Goal: Communication & Community: Answer question/provide support

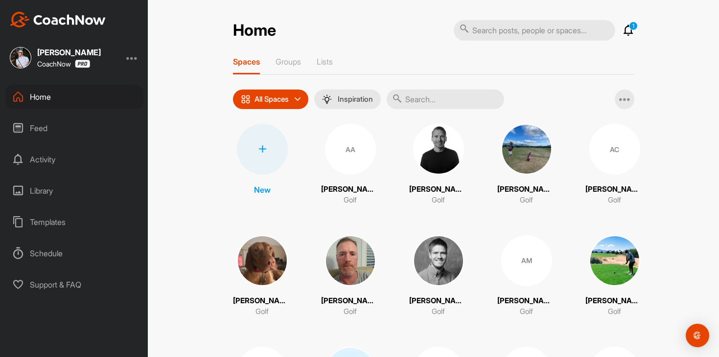
click at [627, 31] on icon at bounding box center [629, 30] width 12 height 12
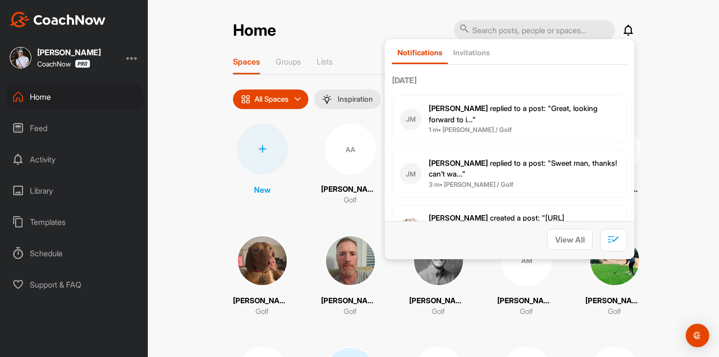
click at [563, 103] on p "[PERSON_NAME] replied to a post : "Great, looking forward to i..."" at bounding box center [524, 114] width 190 height 22
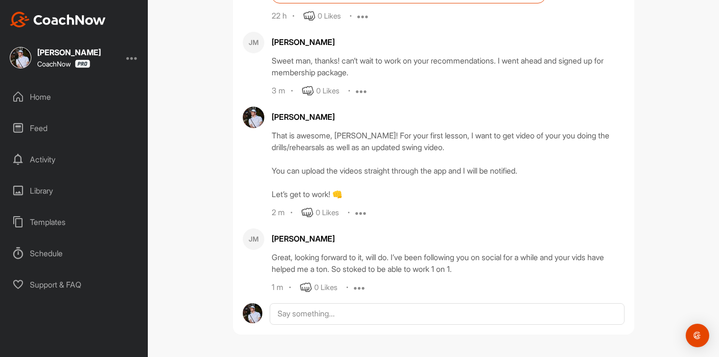
scroll to position [333, 0]
click at [307, 290] on icon at bounding box center [306, 288] width 12 height 12
click at [100, 94] on div "Home" at bounding box center [74, 97] width 138 height 24
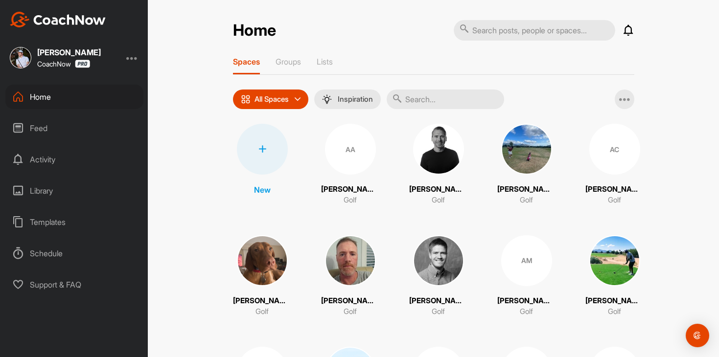
click at [449, 101] on input "text" at bounding box center [445, 100] width 117 height 20
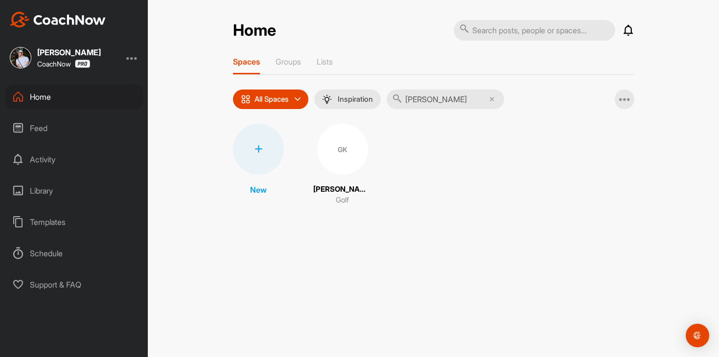
type input "[PERSON_NAME]"
click at [346, 165] on div "GK" at bounding box center [342, 149] width 51 height 51
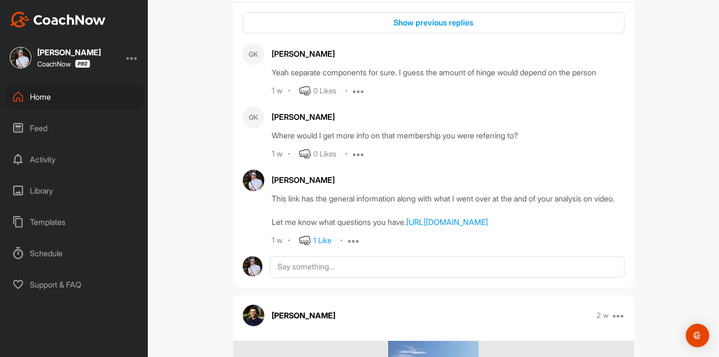
scroll to position [282, 0]
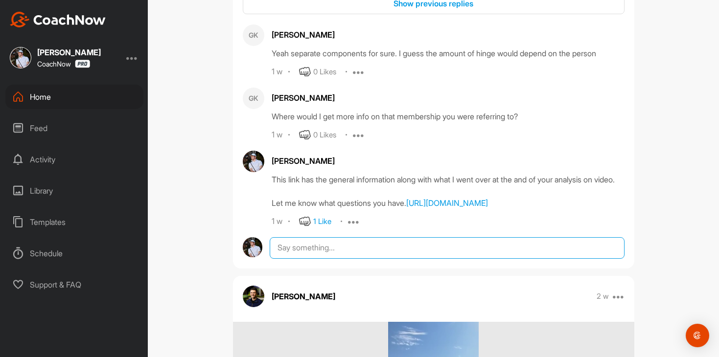
click at [453, 259] on textarea at bounding box center [447, 248] width 354 height 22
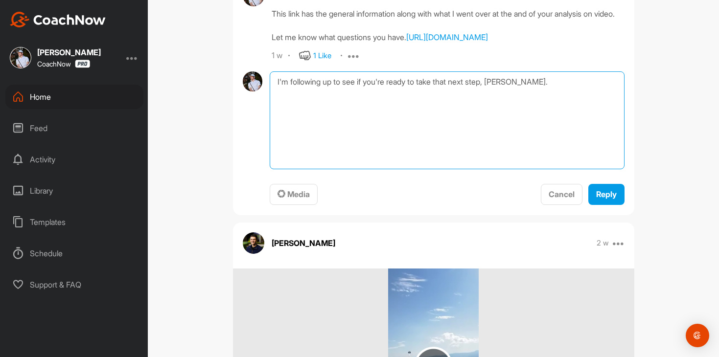
scroll to position [464, 0]
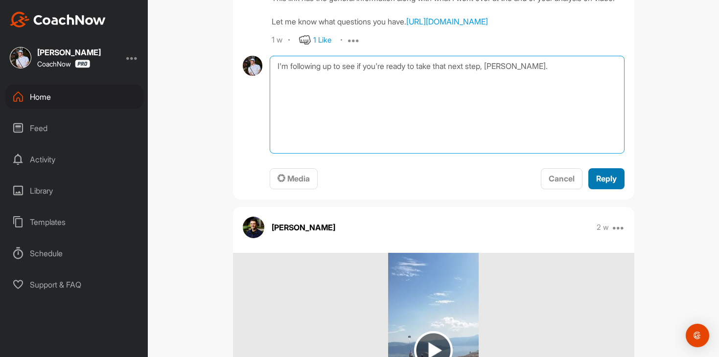
type textarea "I'm following up to see if you're ready to take that next step, Gavin."
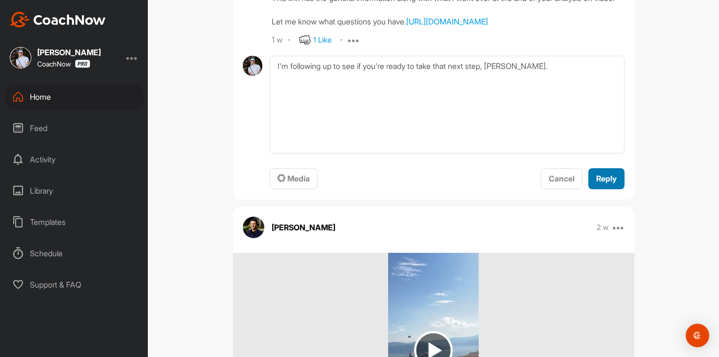
click at [615, 184] on span "Reply" at bounding box center [606, 179] width 21 height 10
